Goal: Information Seeking & Learning: Learn about a topic

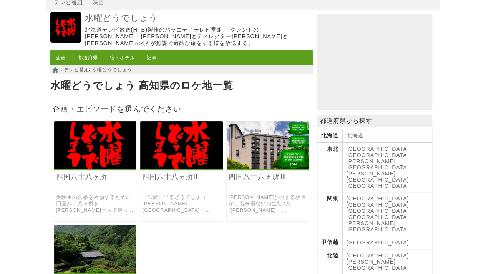
scroll to position [38, 0]
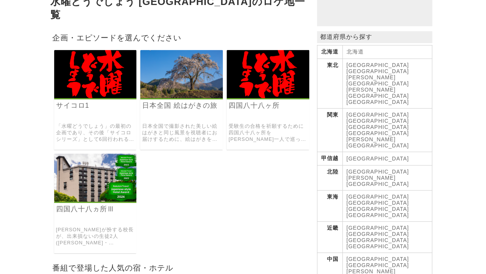
scroll to position [115, 0]
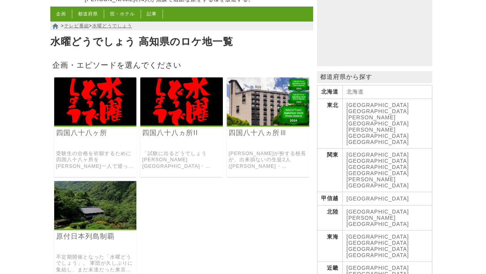
scroll to position [115, 0]
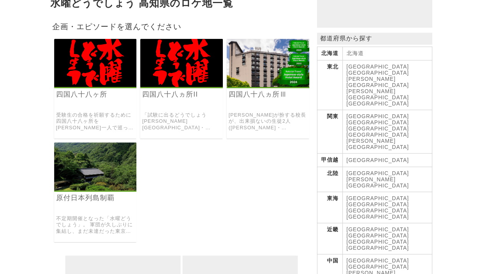
click at [94, 180] on img at bounding box center [95, 166] width 83 height 48
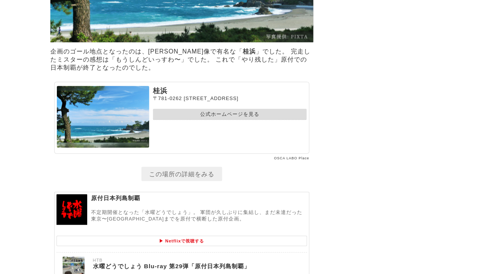
scroll to position [3562, 0]
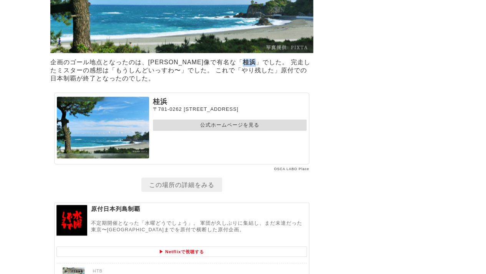
drag, startPoint x: 214, startPoint y: 72, endPoint x: 225, endPoint y: 73, distance: 10.8
click at [243, 65] on strong "桂浜" at bounding box center [249, 62] width 13 height 7
